Goal: Information Seeking & Learning: Check status

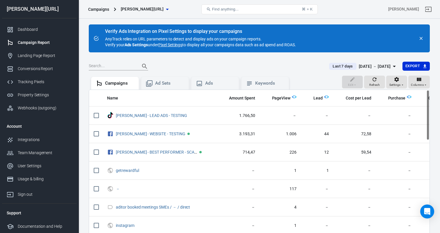
click at [363, 63] on div "[DATE] － [DATE]" at bounding box center [375, 66] width 32 height 7
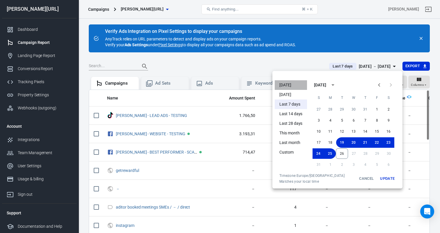
click at [280, 83] on li "[DATE]" at bounding box center [291, 85] width 32 height 10
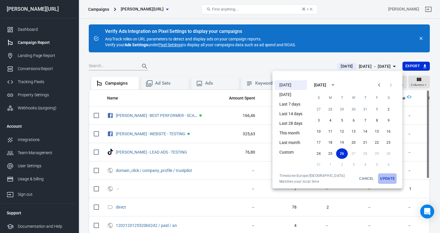
click at [391, 178] on button "Update" at bounding box center [387, 178] width 19 height 10
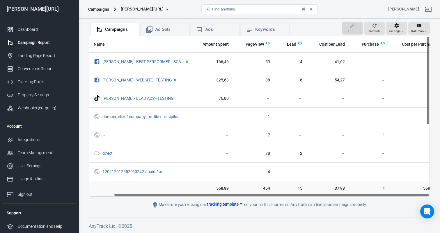
scroll to position [37, 0]
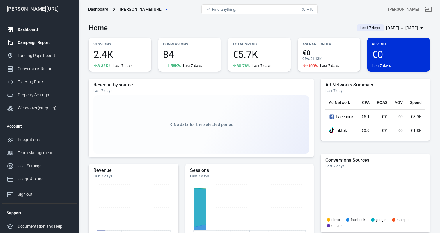
click at [52, 43] on div "Campaign Report" at bounding box center [45, 43] width 54 height 6
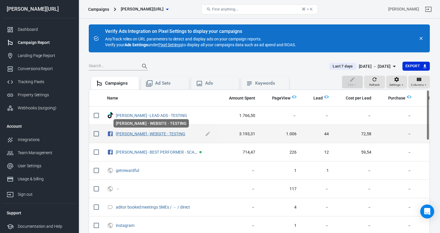
click at [159, 134] on link "[PERSON_NAME] - WEBSITE - TESTING" at bounding box center [151, 134] width 70 height 5
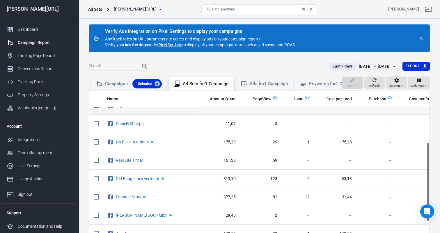
scroll to position [106, 0]
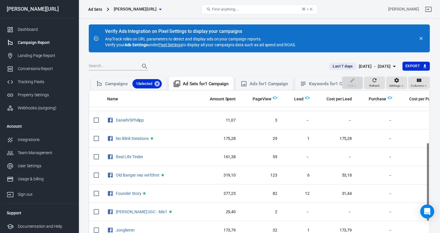
click at [361, 67] on div "[DATE] － [DATE]" at bounding box center [375, 66] width 32 height 7
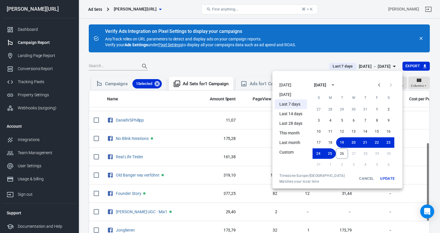
click at [287, 81] on li "[DATE]" at bounding box center [291, 85] width 32 height 10
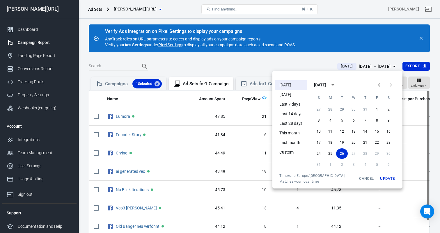
click at [382, 176] on button "Update" at bounding box center [387, 178] width 19 height 10
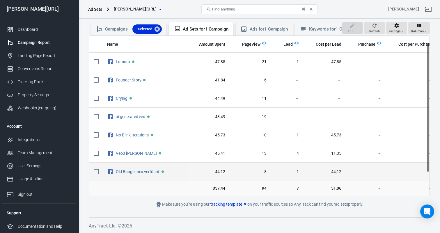
scroll to position [37, 0]
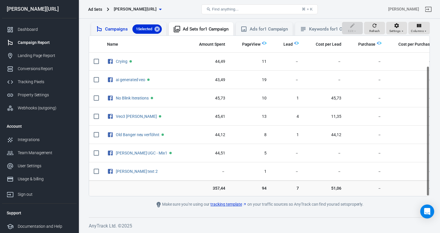
click at [115, 28] on div "Campaigns 1 Selected" at bounding box center [133, 28] width 57 height 9
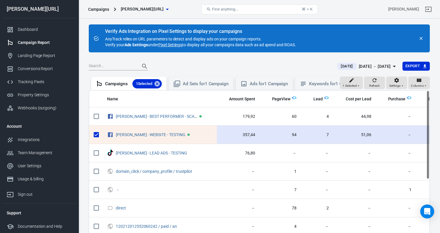
click at [96, 133] on input "scrollable content" at bounding box center [96, 135] width 12 height 12
checkbox input "false"
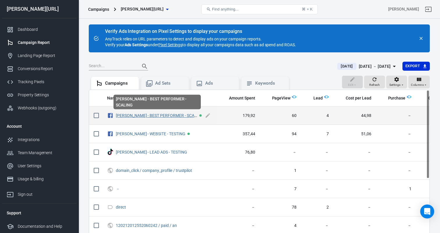
click at [152, 116] on link "[PERSON_NAME] - BEST PERFORMER - SCALING" at bounding box center [160, 115] width 88 height 5
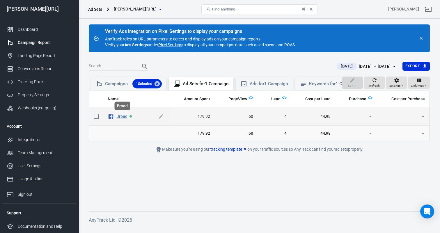
click at [117, 115] on link "Broad" at bounding box center [121, 116] width 11 height 5
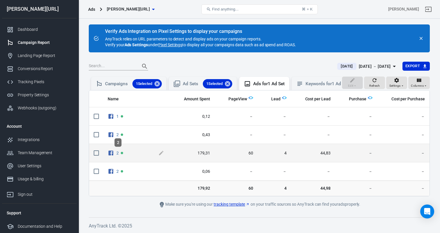
click at [118, 155] on span "2" at bounding box center [117, 153] width 3 height 4
